Goal: Task Accomplishment & Management: Manage account settings

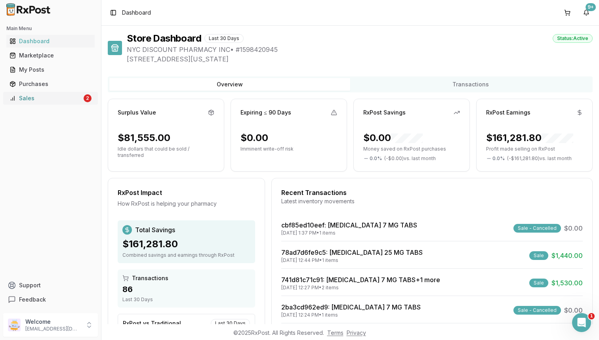
click at [79, 97] on div "Sales" at bounding box center [46, 98] width 72 height 8
click at [65, 97] on div "Sales" at bounding box center [46, 98] width 72 height 8
click at [70, 107] on div "Main Menu Dashboard Marketplace My Posts Purchases Sales 2" at bounding box center [50, 63] width 101 height 89
click at [78, 103] on link "Sales 2" at bounding box center [50, 98] width 88 height 14
click at [44, 100] on div "Sales" at bounding box center [46, 98] width 72 height 8
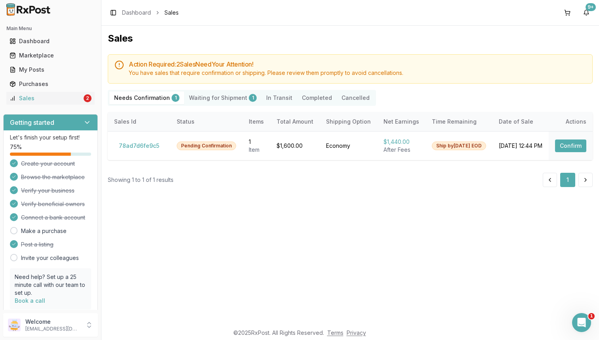
click at [216, 97] on Shipment "Waiting for Shipment 1" at bounding box center [222, 97] width 77 height 13
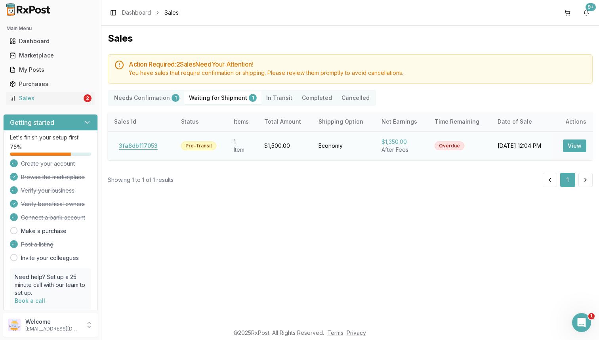
click at [138, 144] on button "3fa8dbf17053" at bounding box center [138, 145] width 48 height 13
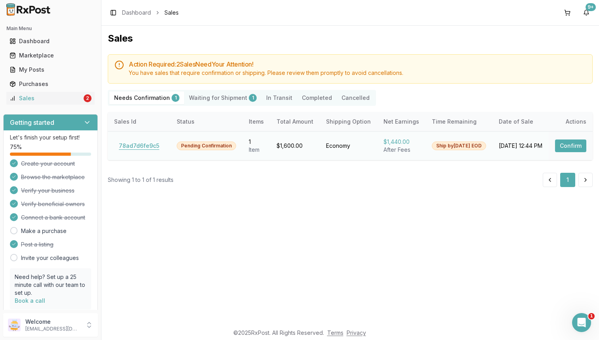
click at [141, 143] on button "78ad7d6fe9c5" at bounding box center [139, 145] width 50 height 13
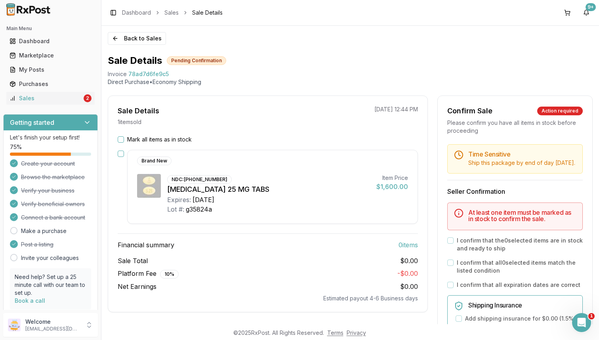
scroll to position [23, 0]
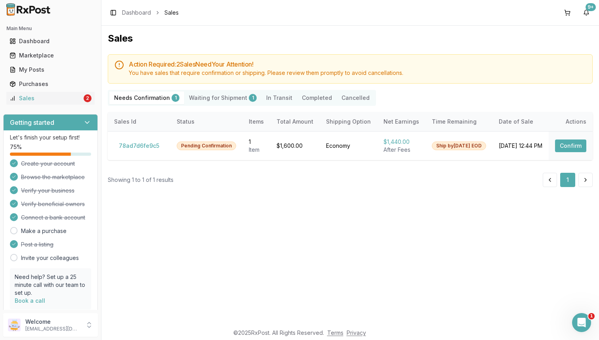
click at [222, 101] on Shipment "Waiting for Shipment 1" at bounding box center [222, 97] width 77 height 13
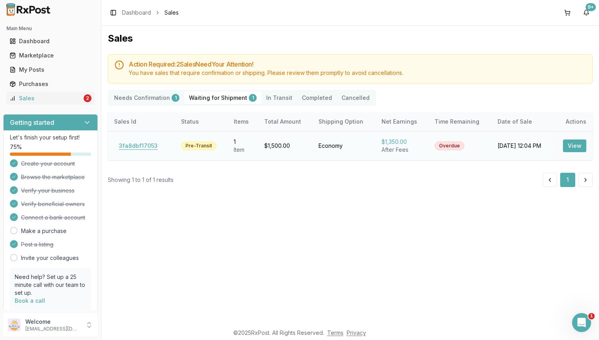
click at [135, 149] on button "3fa8dbf17053" at bounding box center [138, 145] width 48 height 13
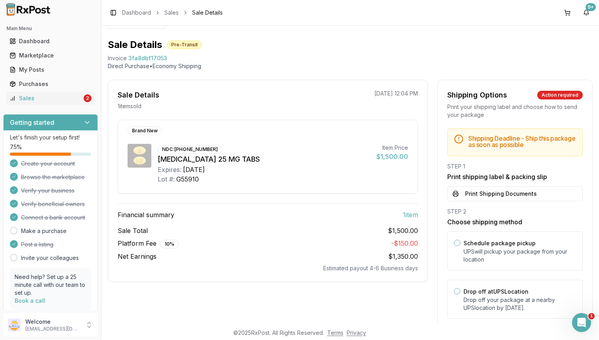
scroll to position [18, 0]
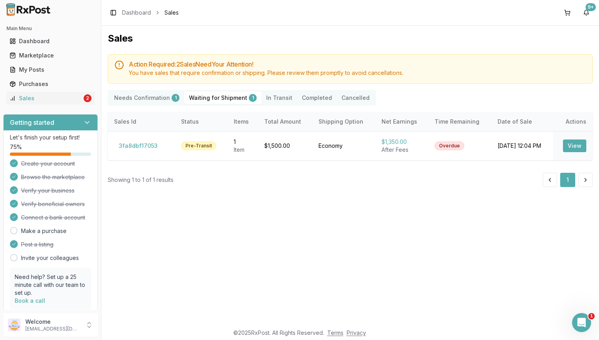
click at [136, 101] on Confirmation "Needs Confirmation 1" at bounding box center [146, 97] width 75 height 13
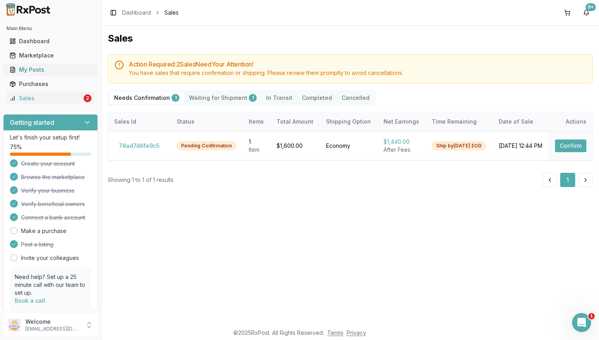
click at [64, 74] on link "My Posts" at bounding box center [50, 70] width 88 height 14
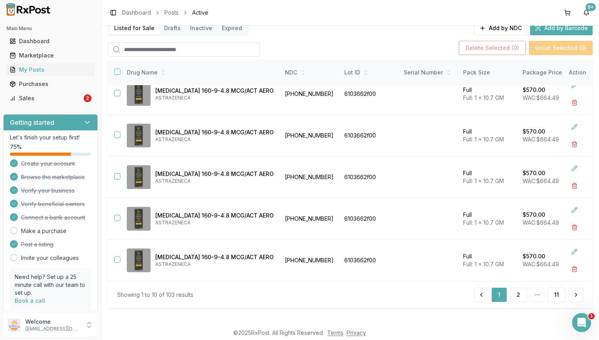
scroll to position [65, 0]
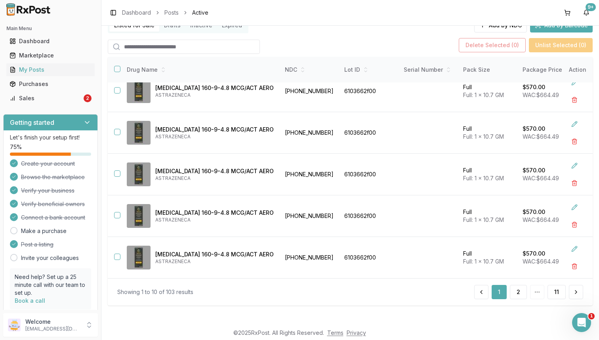
click at [189, 46] on input "search" at bounding box center [184, 47] width 152 height 14
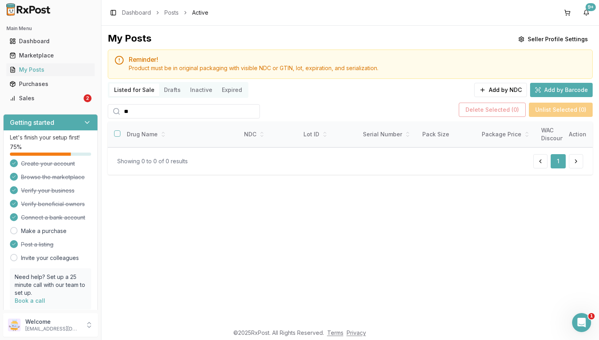
type input "*"
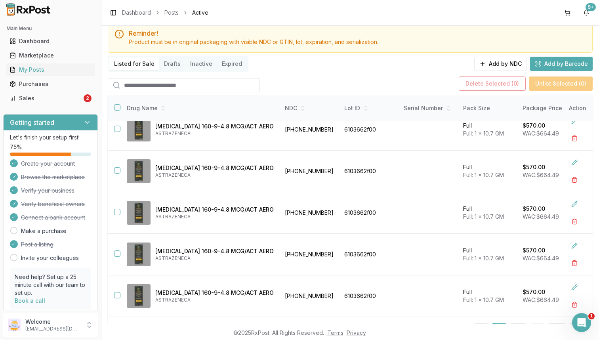
scroll to position [65, 0]
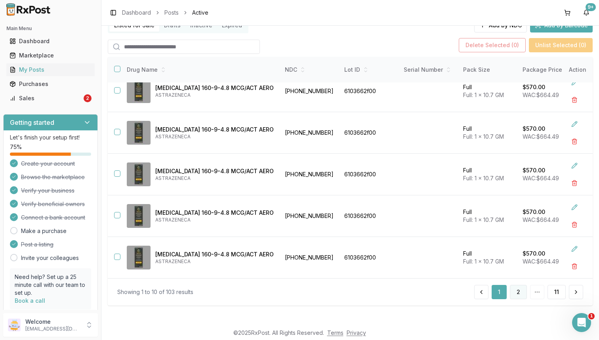
click at [515, 289] on button "2" at bounding box center [518, 292] width 17 height 14
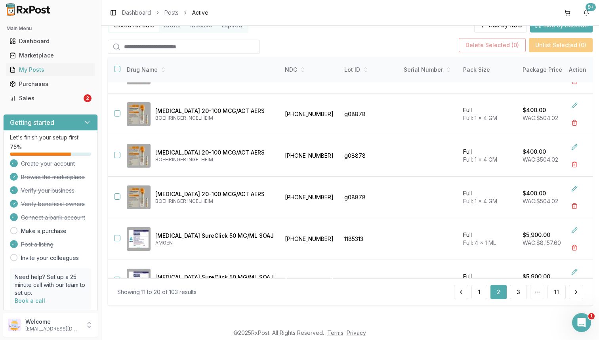
scroll to position [223, 0]
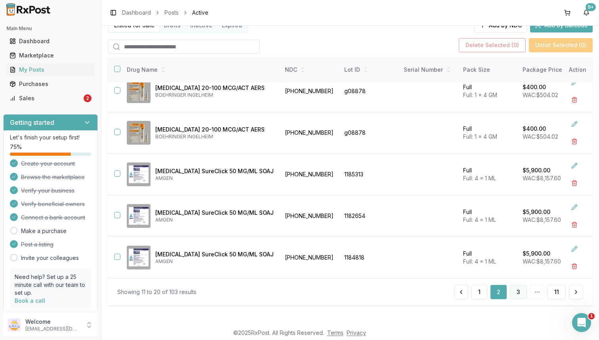
click at [515, 297] on button "3" at bounding box center [518, 292] width 17 height 14
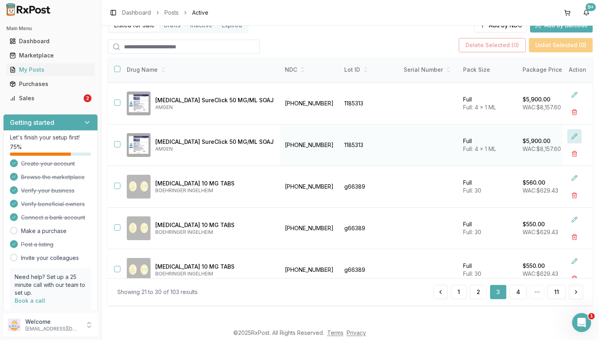
click at [568, 132] on button at bounding box center [574, 136] width 14 height 14
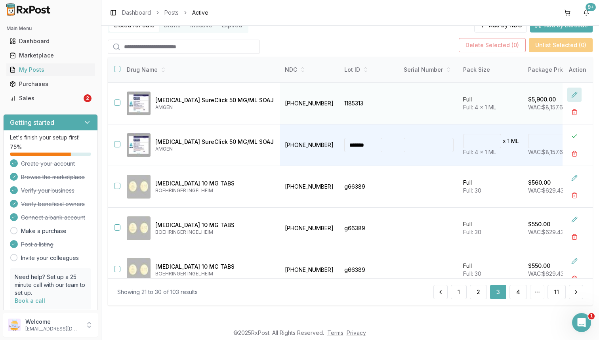
click at [568, 97] on button at bounding box center [574, 95] width 14 height 14
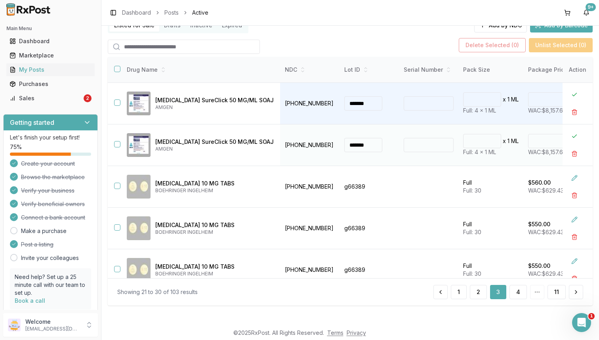
click at [528, 142] on input "****" at bounding box center [547, 141] width 38 height 14
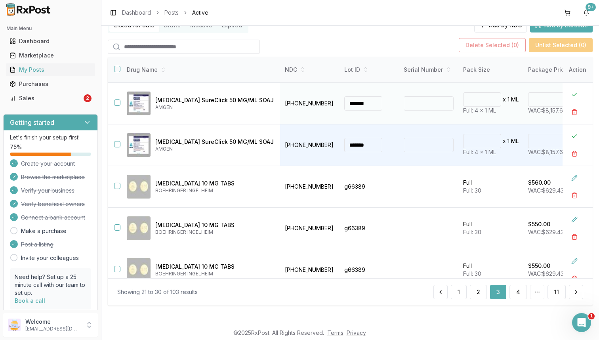
type input "*******"
type input "**"
click at [528, 99] on input "****" at bounding box center [547, 99] width 38 height 14
type input "*******"
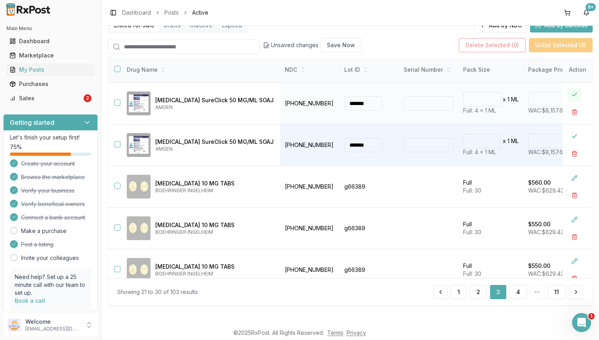
type input "**"
click at [572, 98] on button at bounding box center [574, 95] width 14 height 14
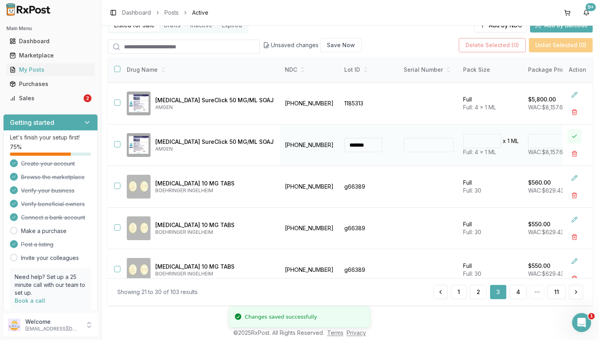
click at [567, 137] on button at bounding box center [574, 136] width 14 height 14
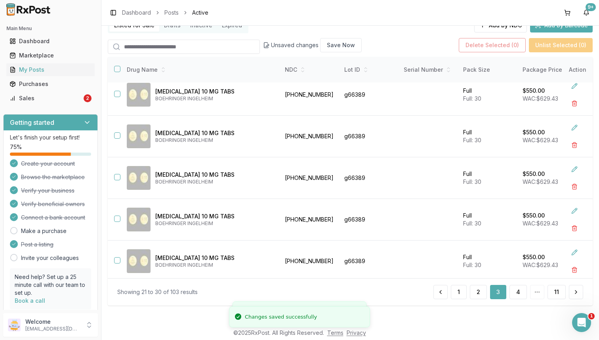
scroll to position [223, 0]
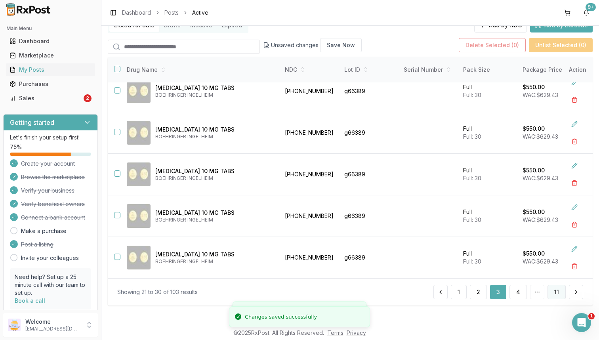
click at [552, 290] on button "11" at bounding box center [556, 292] width 18 height 14
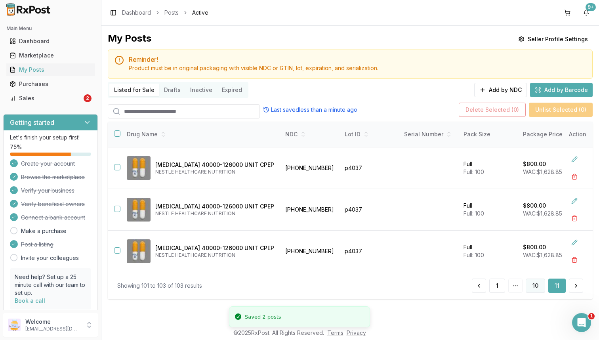
click at [538, 292] on button "10" at bounding box center [535, 285] width 19 height 14
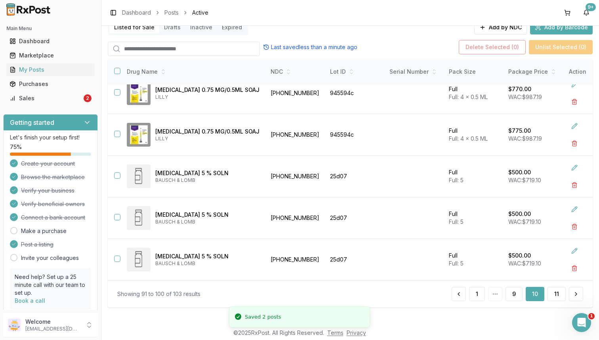
scroll to position [65, 0]
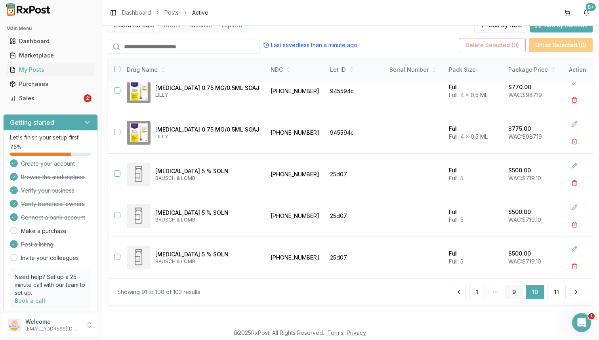
click at [516, 296] on button "9" at bounding box center [513, 292] width 17 height 14
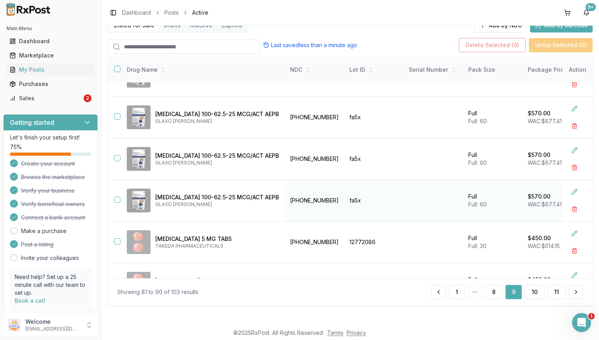
scroll to position [223, 0]
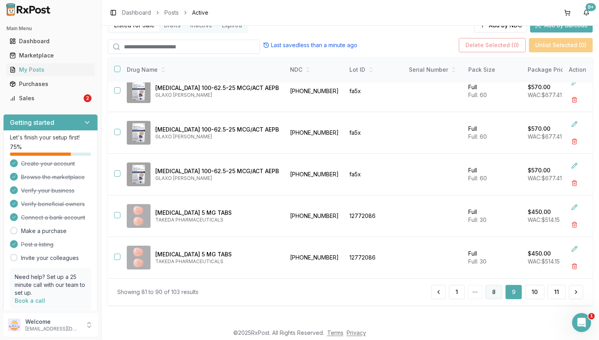
click at [488, 295] on button "8" at bounding box center [493, 292] width 17 height 14
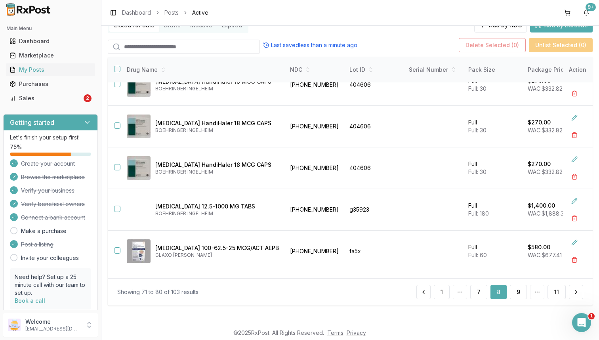
scroll to position [102, 0]
click at [567, 218] on button "button" at bounding box center [574, 218] width 14 height 14
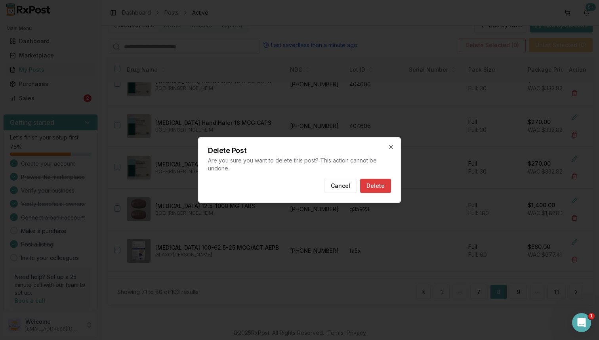
click at [379, 188] on button "Delete" at bounding box center [375, 186] width 31 height 14
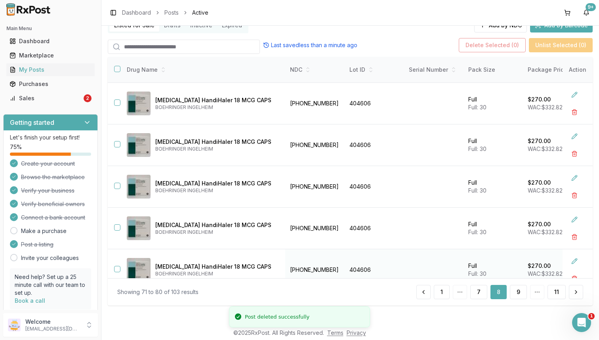
scroll to position [182, 0]
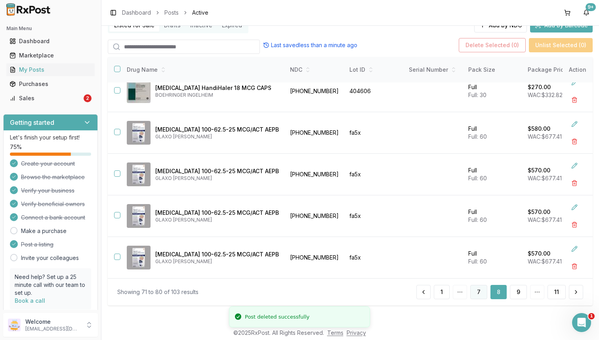
click at [479, 290] on button "7" at bounding box center [478, 292] width 17 height 14
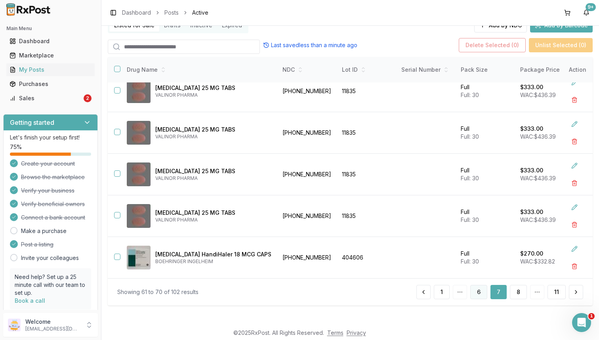
click at [475, 289] on button "6" at bounding box center [478, 292] width 17 height 14
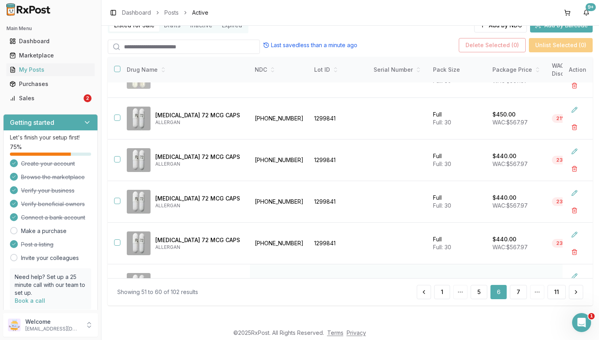
scroll to position [80, 0]
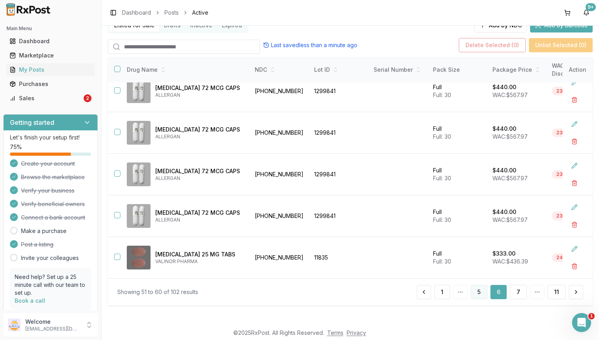
click at [479, 295] on button "5" at bounding box center [479, 292] width 17 height 14
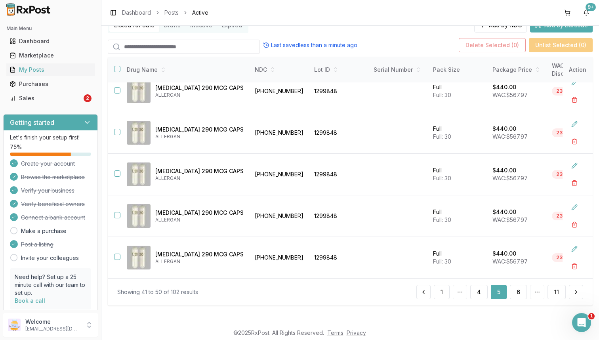
click at [476, 300] on div "Showing 41 to 50 of 102 results 1 4 5 6 11" at bounding box center [350, 291] width 485 height 27
click at [476, 292] on button "4" at bounding box center [478, 292] width 17 height 14
click at [473, 297] on button "3" at bounding box center [478, 292] width 17 height 14
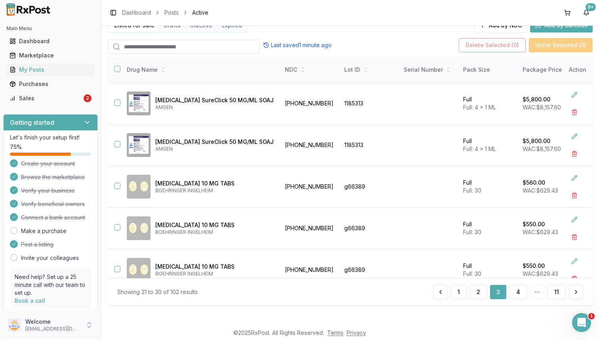
click at [52, 322] on p "Welcome" at bounding box center [52, 322] width 55 height 8
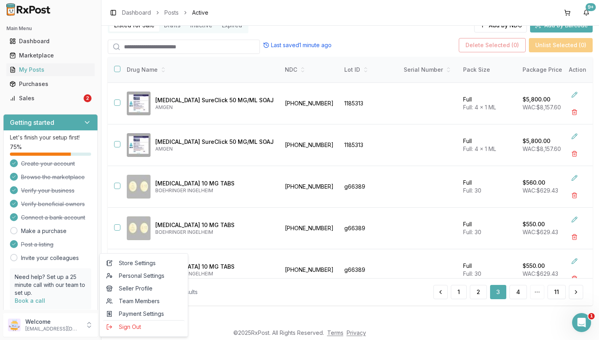
click at [146, 337] on footer "© 2025 RxPost. All Rights Reserved. Terms Privacy" at bounding box center [299, 333] width 599 height 14
